Goal: Information Seeking & Learning: Learn about a topic

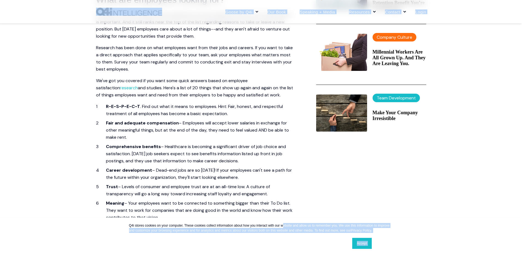
scroll to position [248, 0]
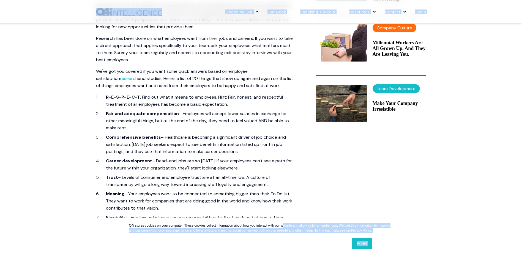
drag, startPoint x: 105, startPoint y: 76, endPoint x: 243, endPoint y: 157, distance: 160.1
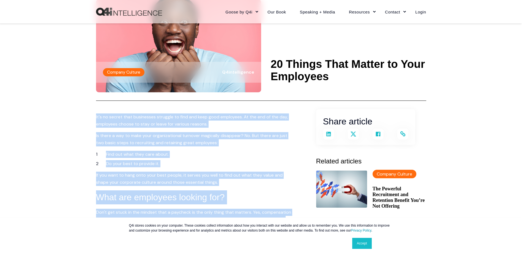
scroll to position [0, 0]
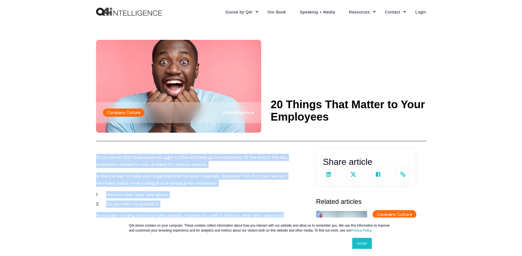
click at [101, 160] on span "It's no secret that businesses struggle to find and keep good employees. At the…" at bounding box center [192, 161] width 192 height 13
click at [97, 161] on p "It's no secret that businesses struggle to find and keep good employees. At the…" at bounding box center [195, 161] width 198 height 14
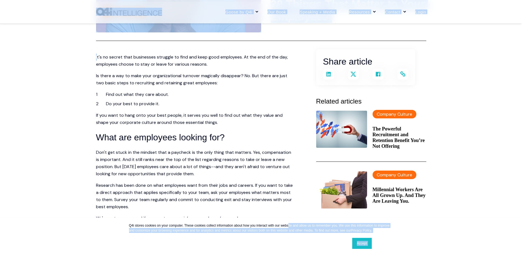
scroll to position [110, 0]
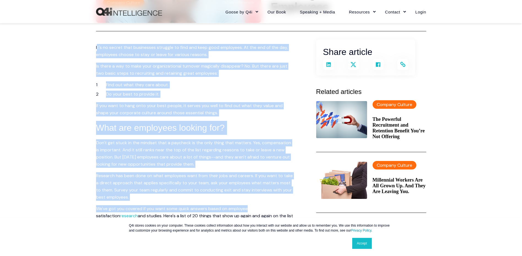
drag, startPoint x: 97, startPoint y: 157, endPoint x: 285, endPoint y: 198, distance: 192.4
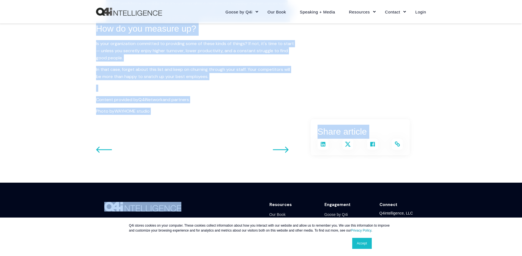
scroll to position [770, 0]
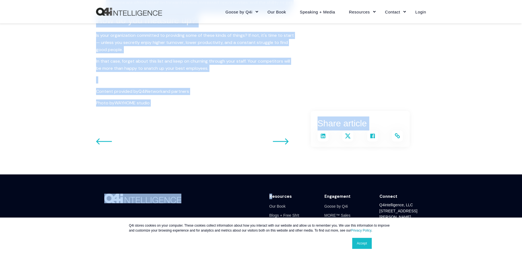
drag, startPoint x: 93, startPoint y: 46, endPoint x: 271, endPoint y: 187, distance: 227.1
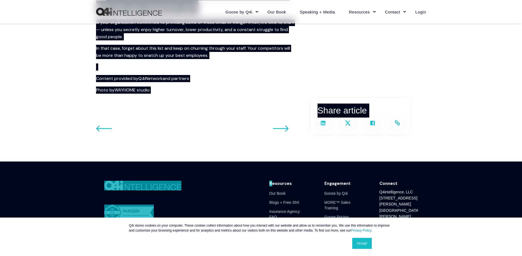
scroll to position [805, 0]
